Goal: Check status: Check status

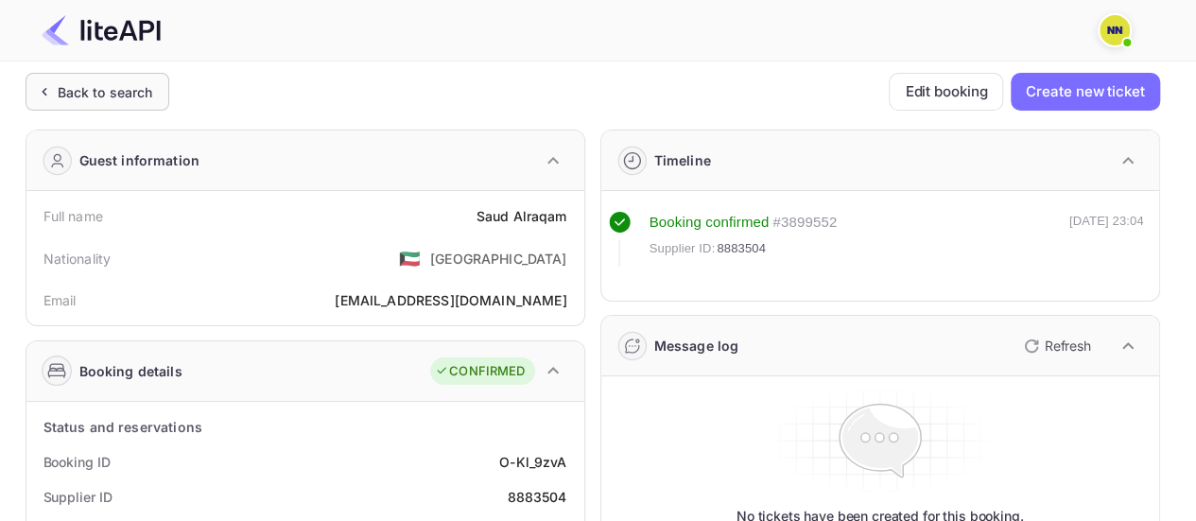
click at [138, 96] on div "Back to search" at bounding box center [106, 92] width 96 height 20
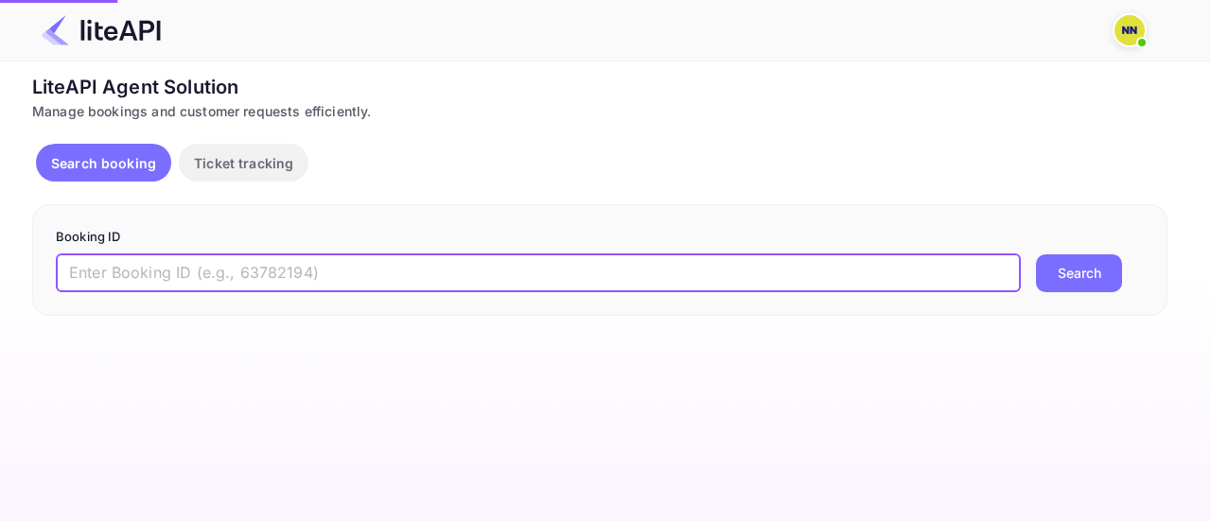
click at [393, 287] on input "text" at bounding box center [538, 273] width 965 height 38
paste input "encH2sYdk"
type input "encH2sYdk"
click at [1036, 254] on button "Search" at bounding box center [1079, 273] width 86 height 38
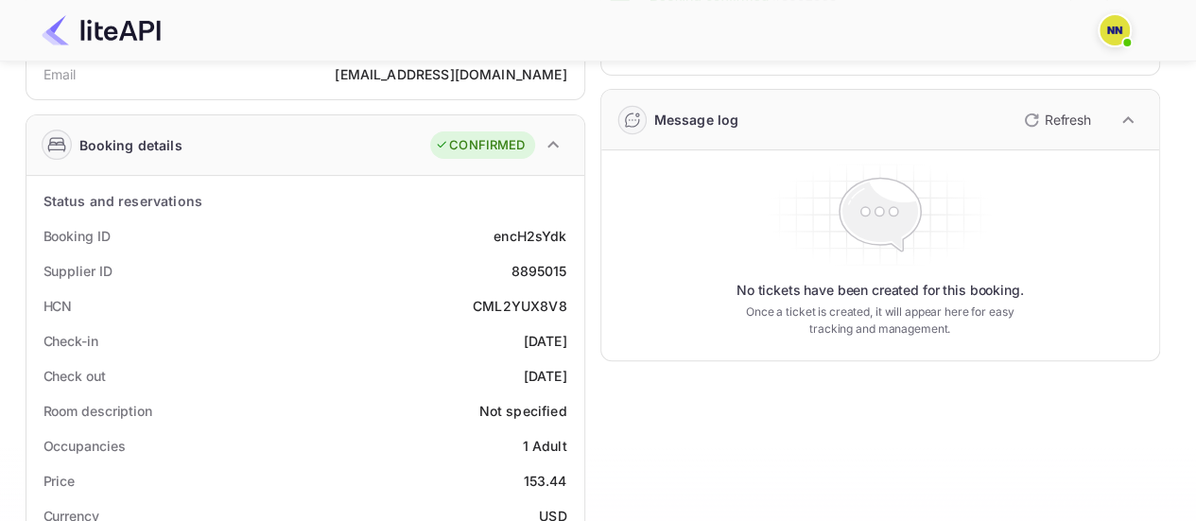
scroll to position [284, 0]
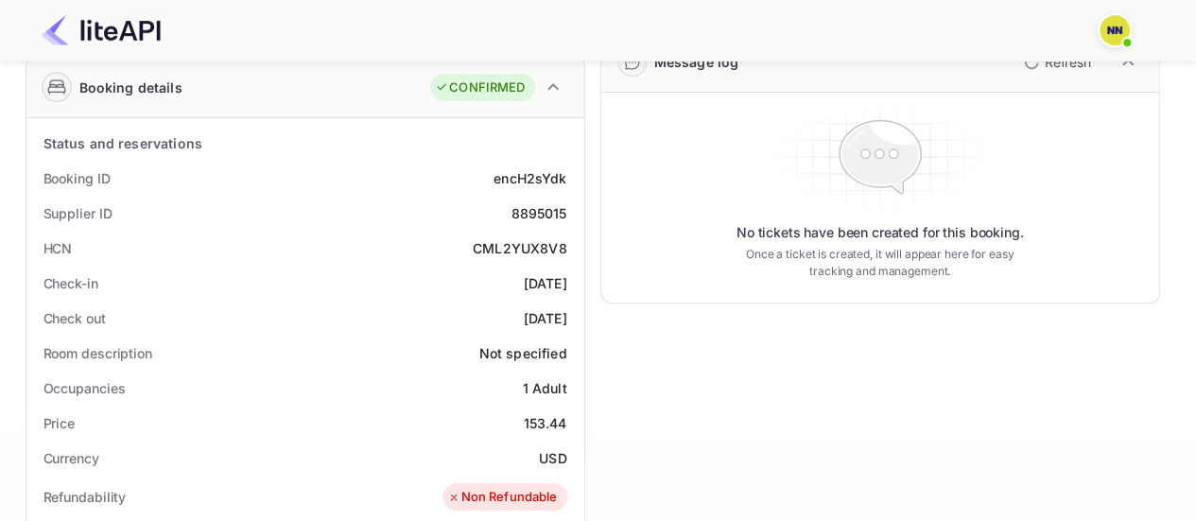
click at [530, 251] on div "CML2YUX8V8" at bounding box center [520, 248] width 95 height 20
copy div "CML2YUX8V8"
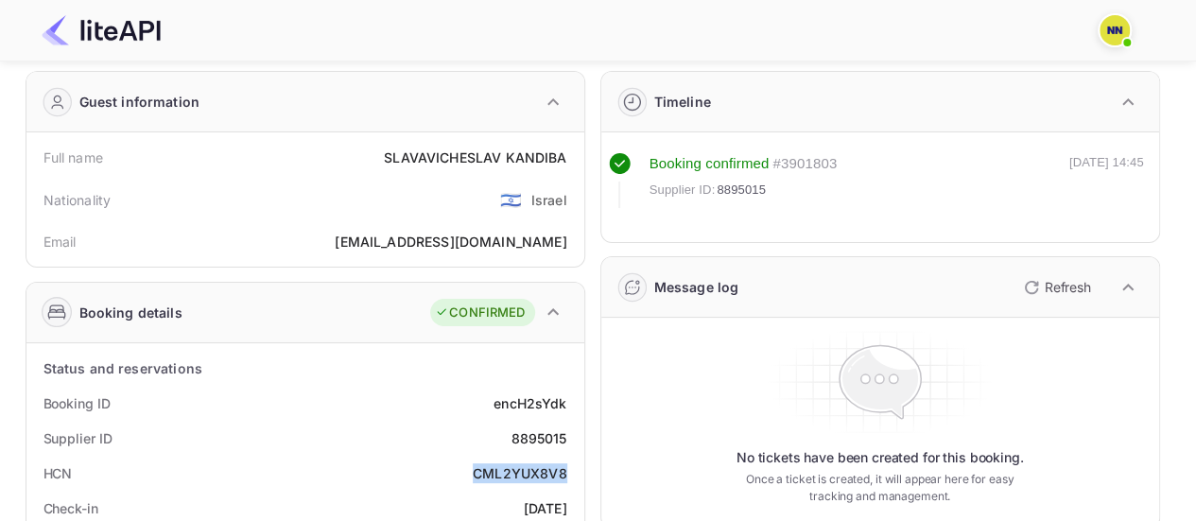
scroll to position [0, 0]
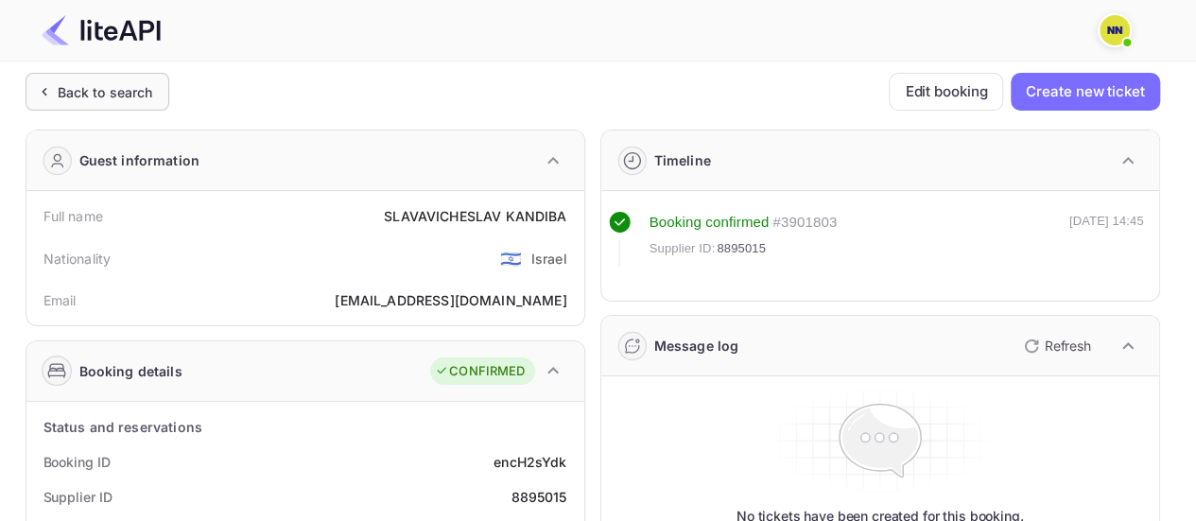
click at [134, 110] on div "Back to search" at bounding box center [98, 92] width 144 height 38
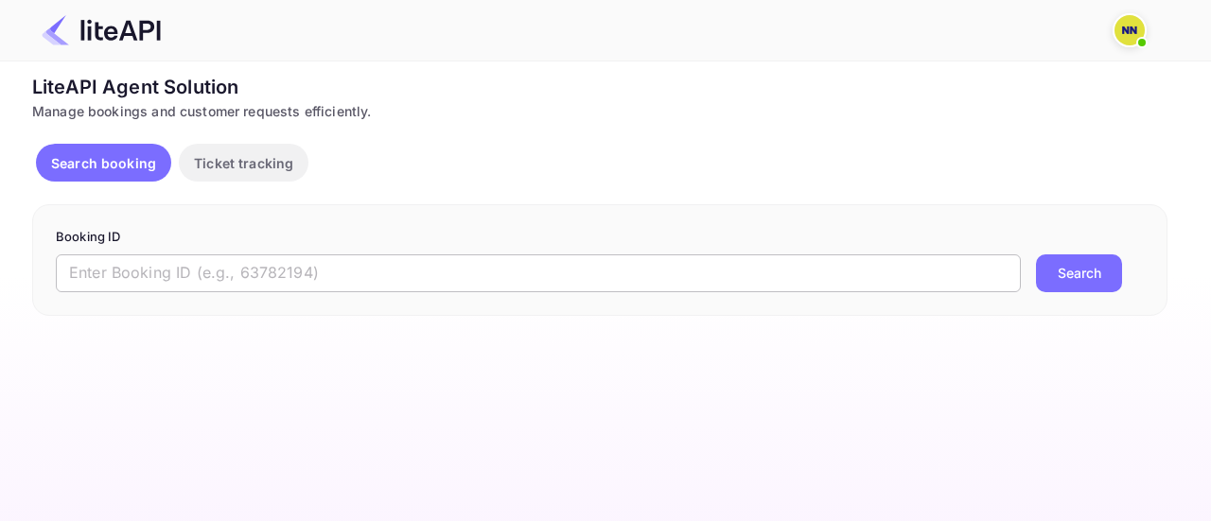
click at [334, 271] on input "text" at bounding box center [538, 273] width 965 height 38
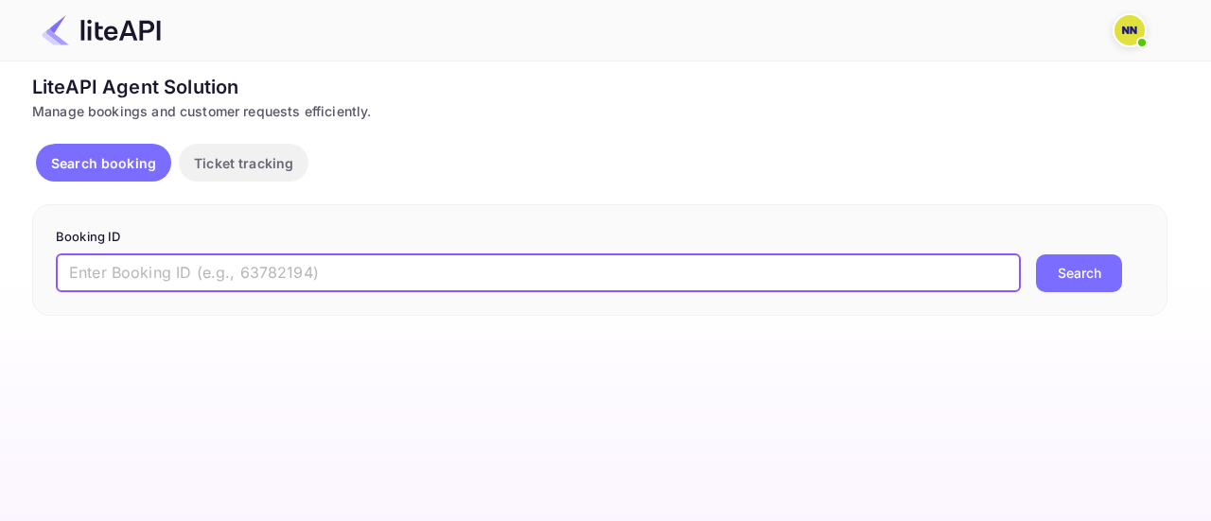
paste input "SB_Mv-lK_"
type input "SB_Mv-lK_"
click at [1036, 254] on button "Search" at bounding box center [1079, 273] width 86 height 38
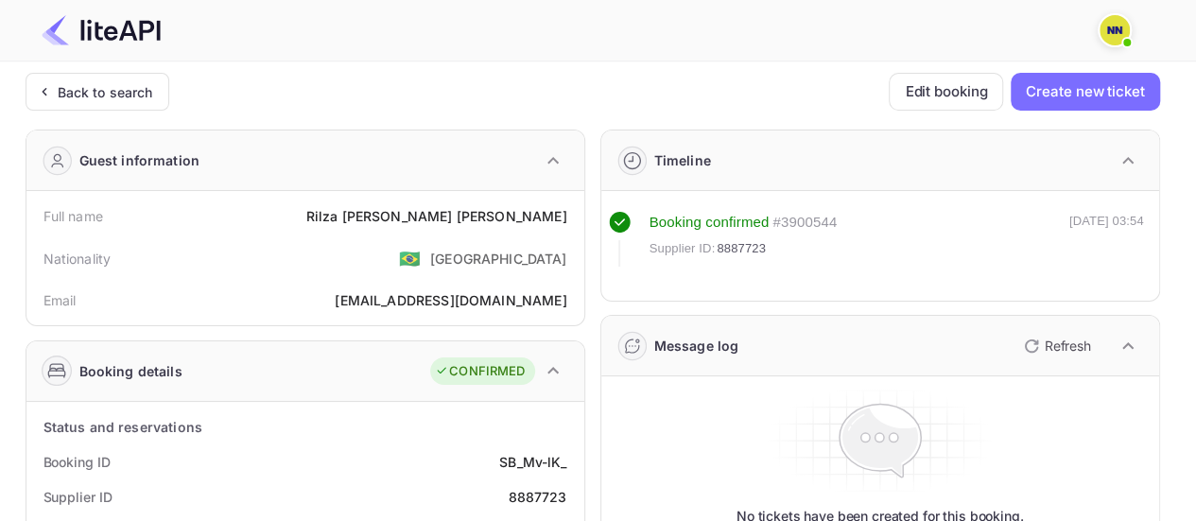
scroll to position [284, 0]
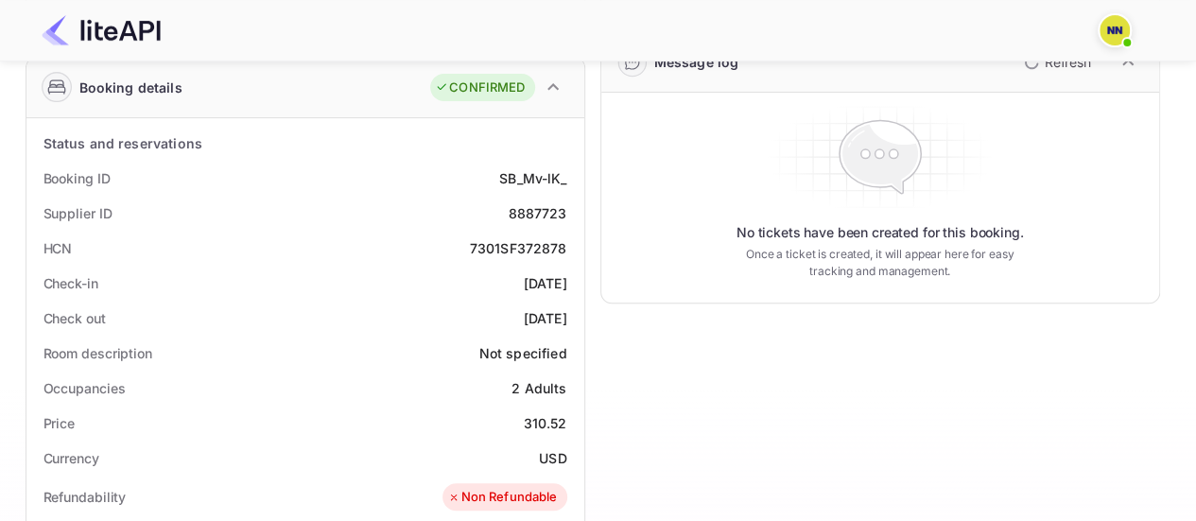
click at [539, 238] on div "7301SF372878" at bounding box center [518, 248] width 97 height 20
click at [538, 247] on div "7301SF372878" at bounding box center [518, 248] width 97 height 20
copy div "7301SF372878"
